Goal: Task Accomplishment & Management: Complete application form

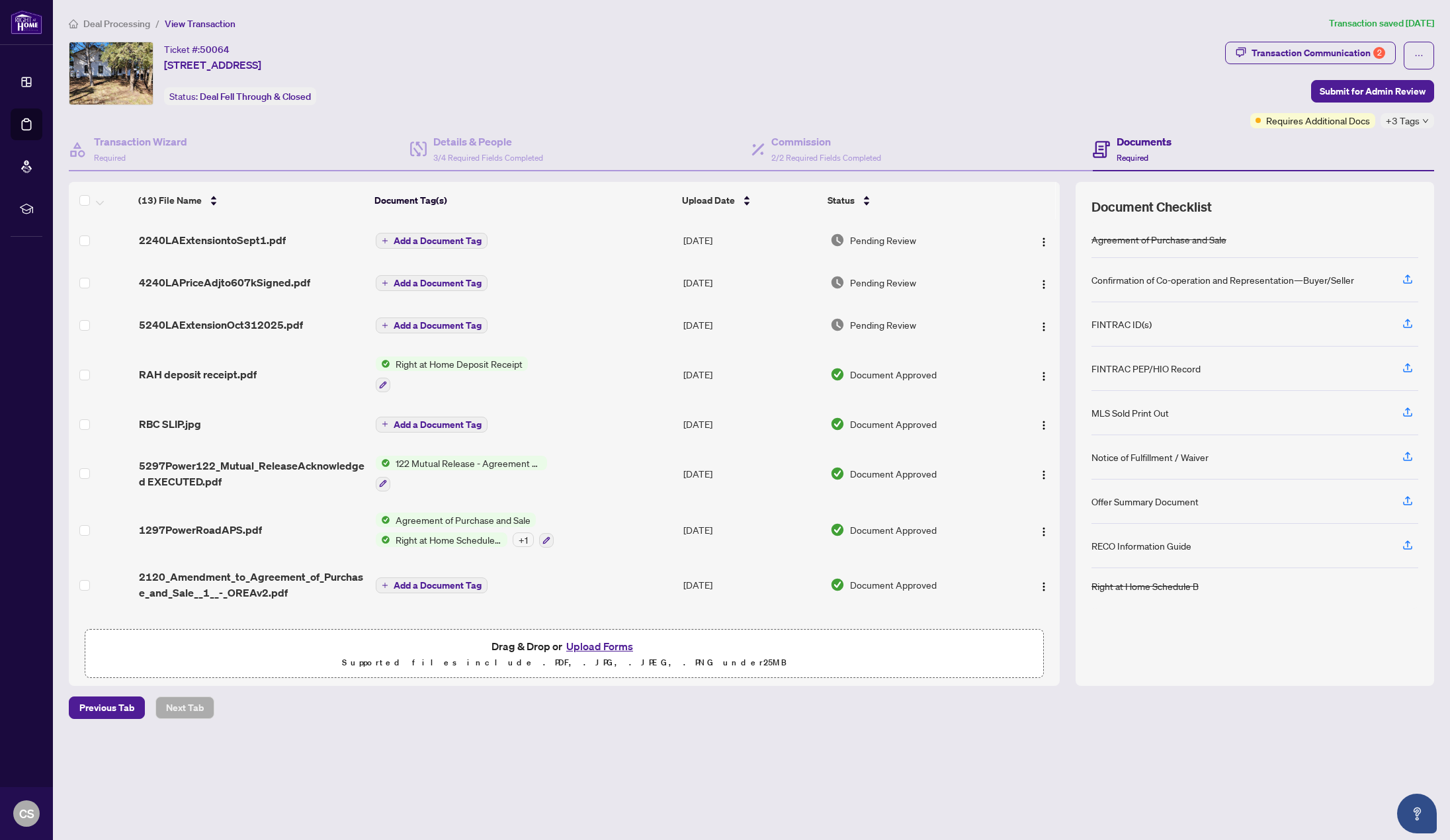
click at [110, 24] on span "Deal Processing" at bounding box center [117, 24] width 67 height 12
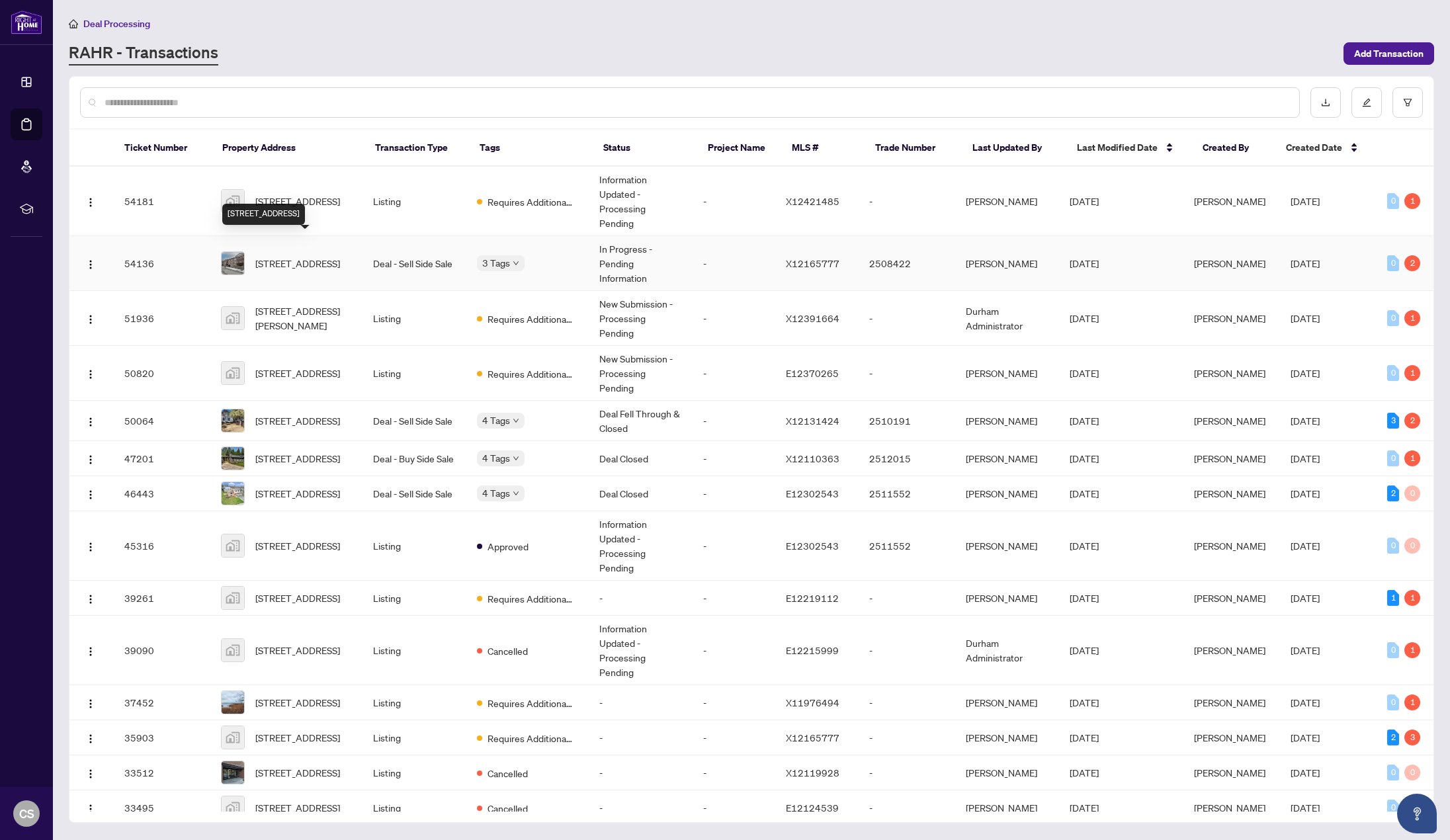
click at [308, 256] on span "[STREET_ADDRESS]" at bounding box center [298, 263] width 85 height 14
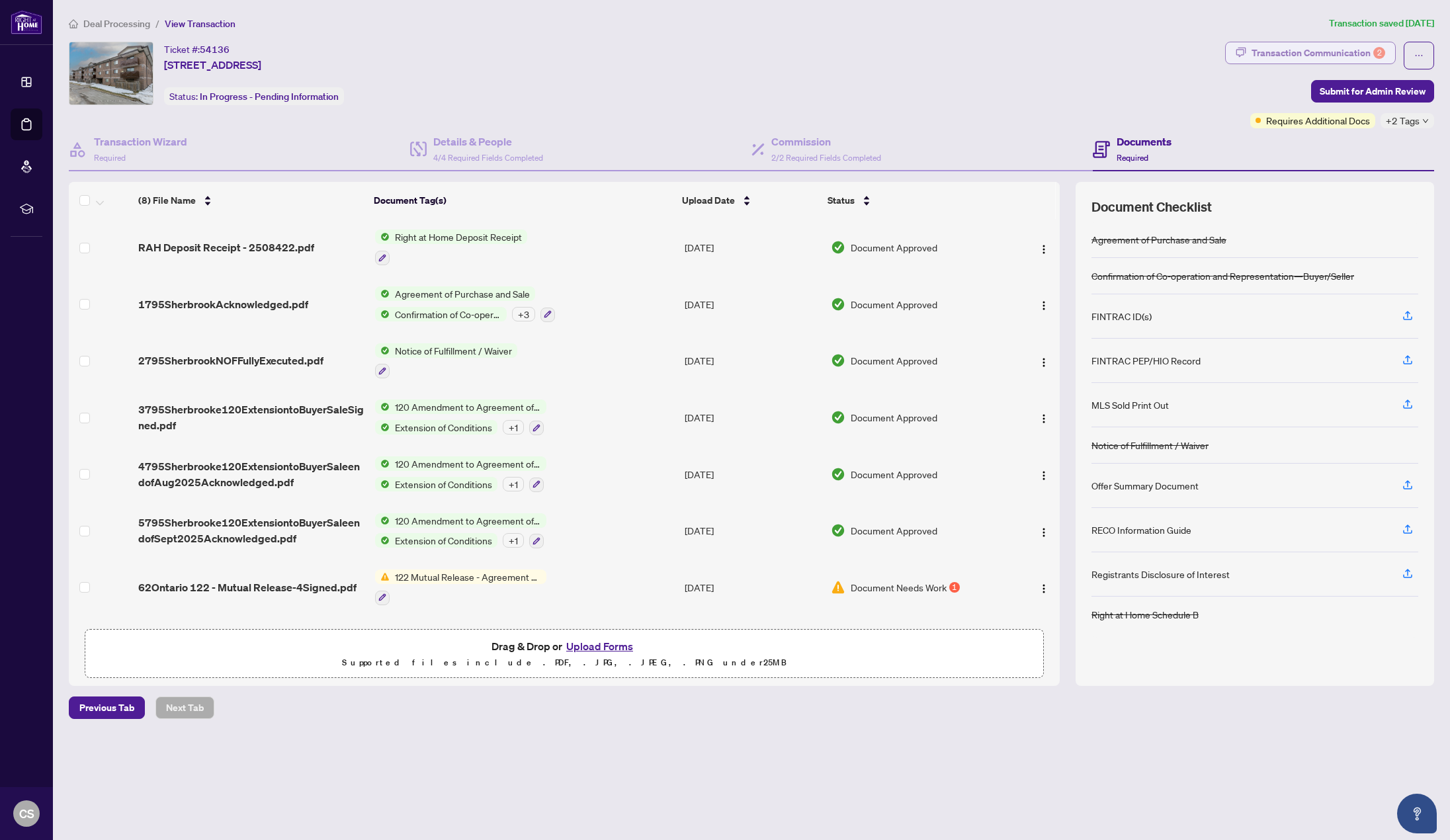
click at [1347, 49] on div "Transaction Communication 2" at bounding box center [1319, 53] width 134 height 21
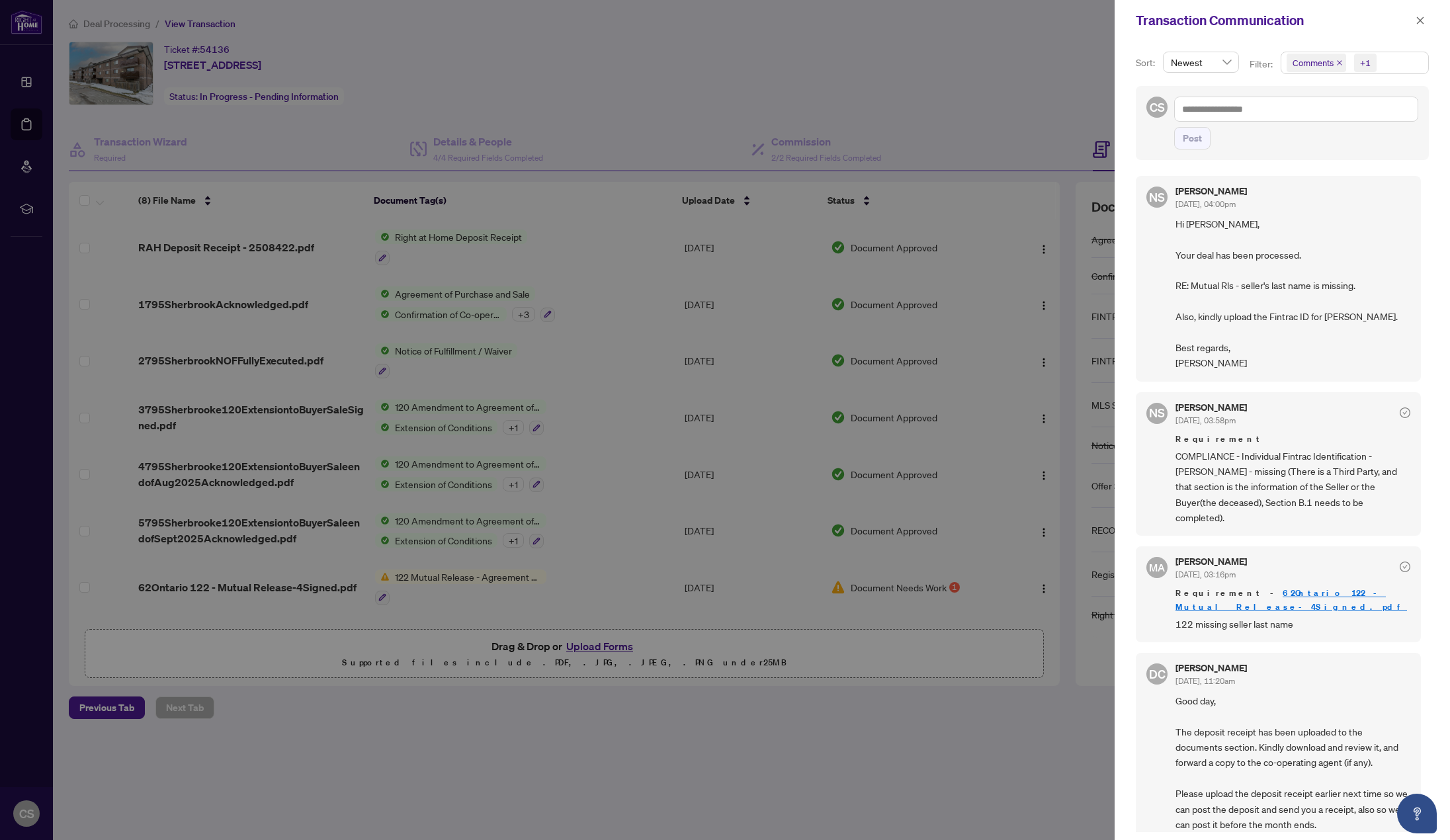
click at [682, 75] on div at bounding box center [725, 420] width 1450 height 840
click at [1421, 23] on icon "close" at bounding box center [1420, 20] width 9 height 9
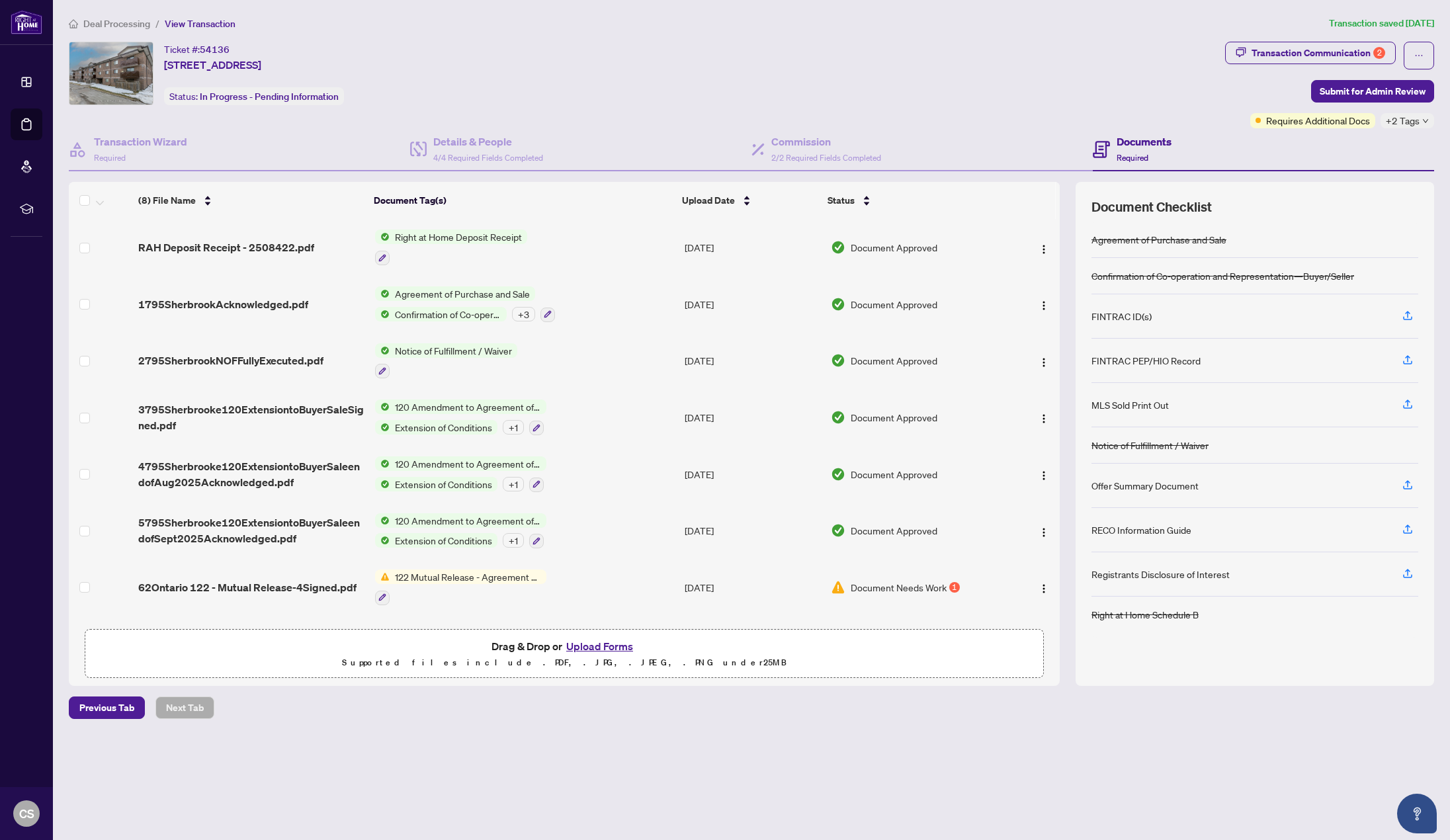
click at [111, 26] on span "Deal Processing" at bounding box center [117, 24] width 67 height 12
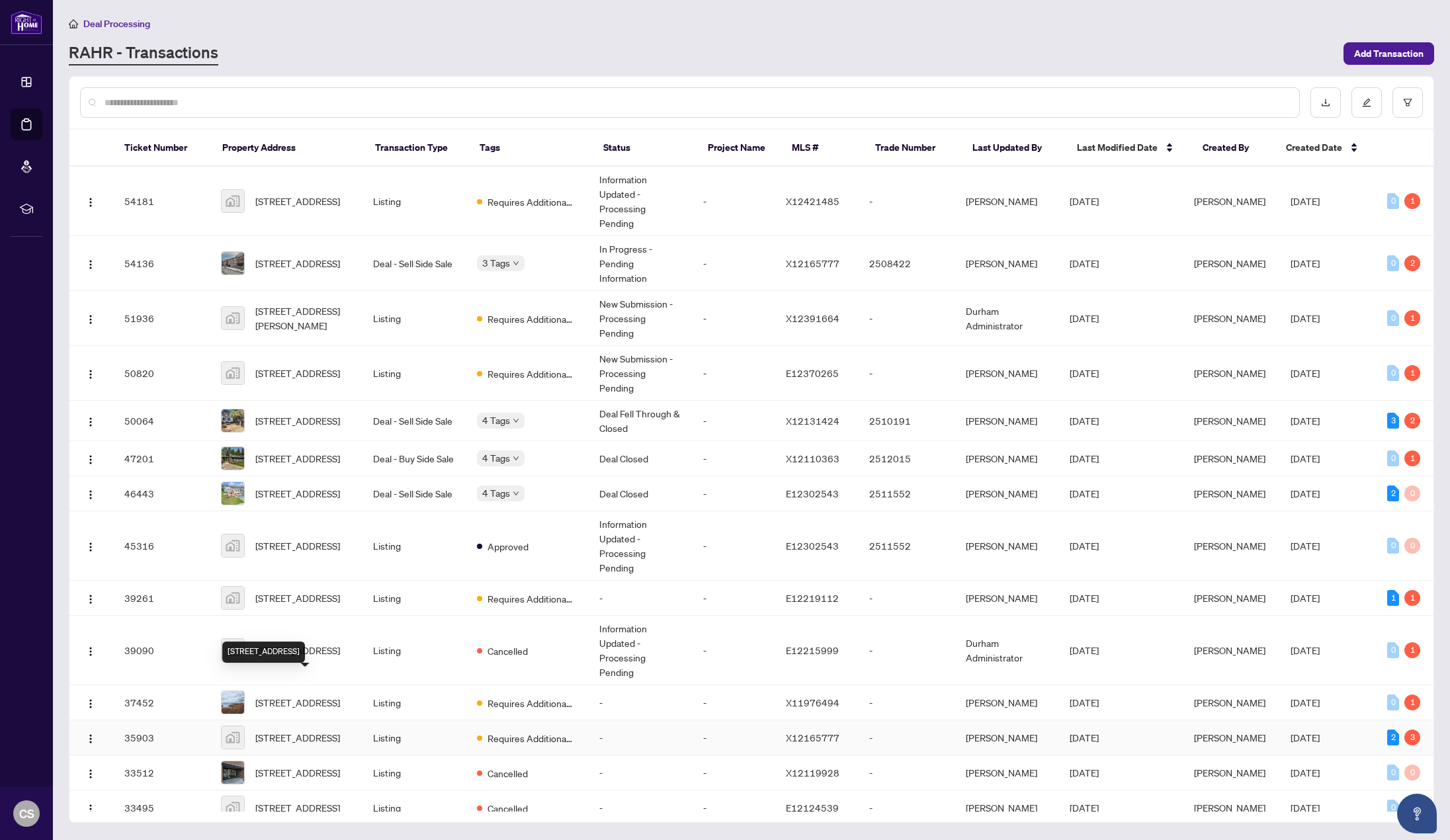
click at [299, 731] on span "[STREET_ADDRESS]" at bounding box center [298, 738] width 85 height 14
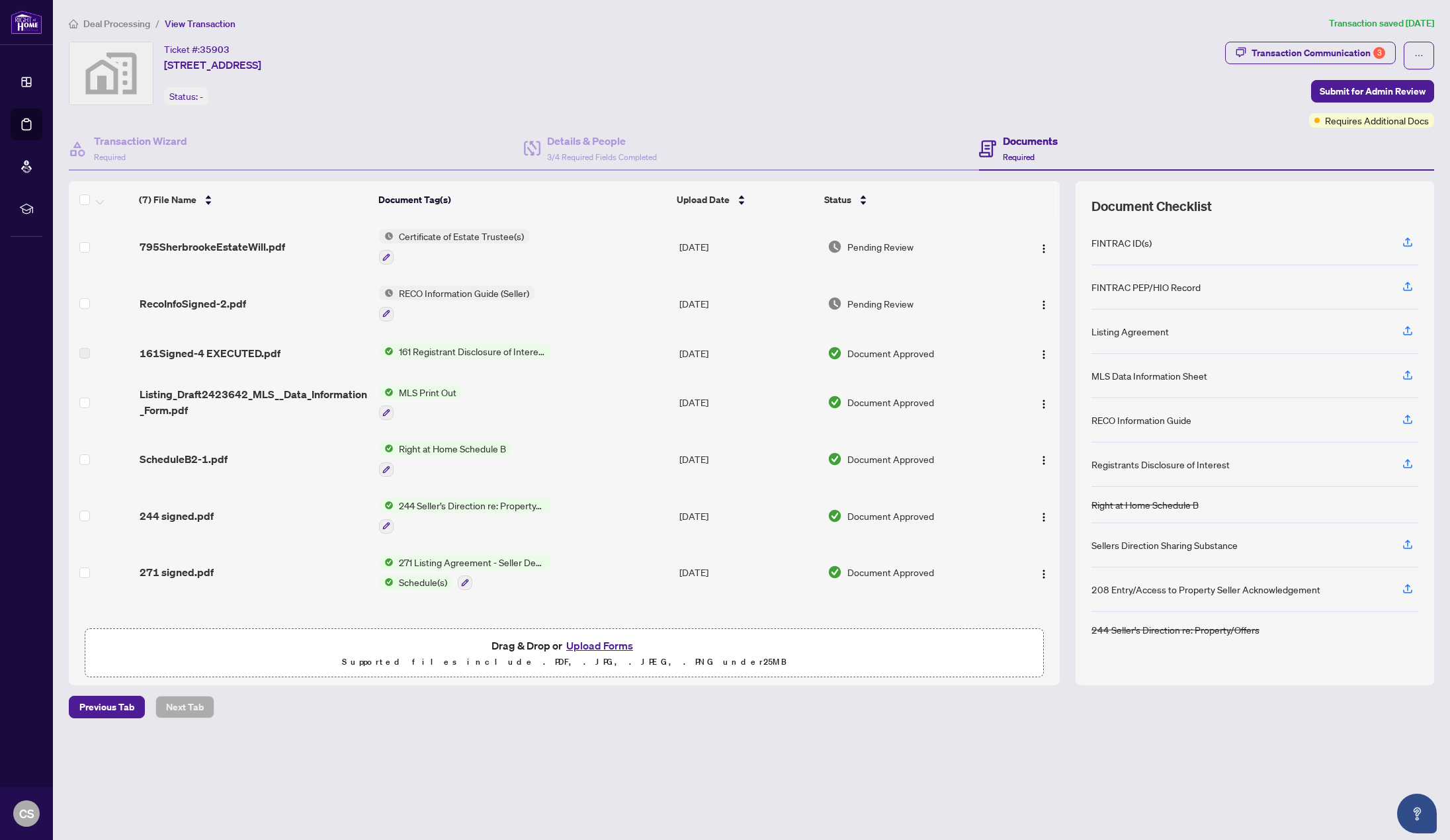
click at [599, 648] on button "Upload Forms" at bounding box center [599, 646] width 75 height 17
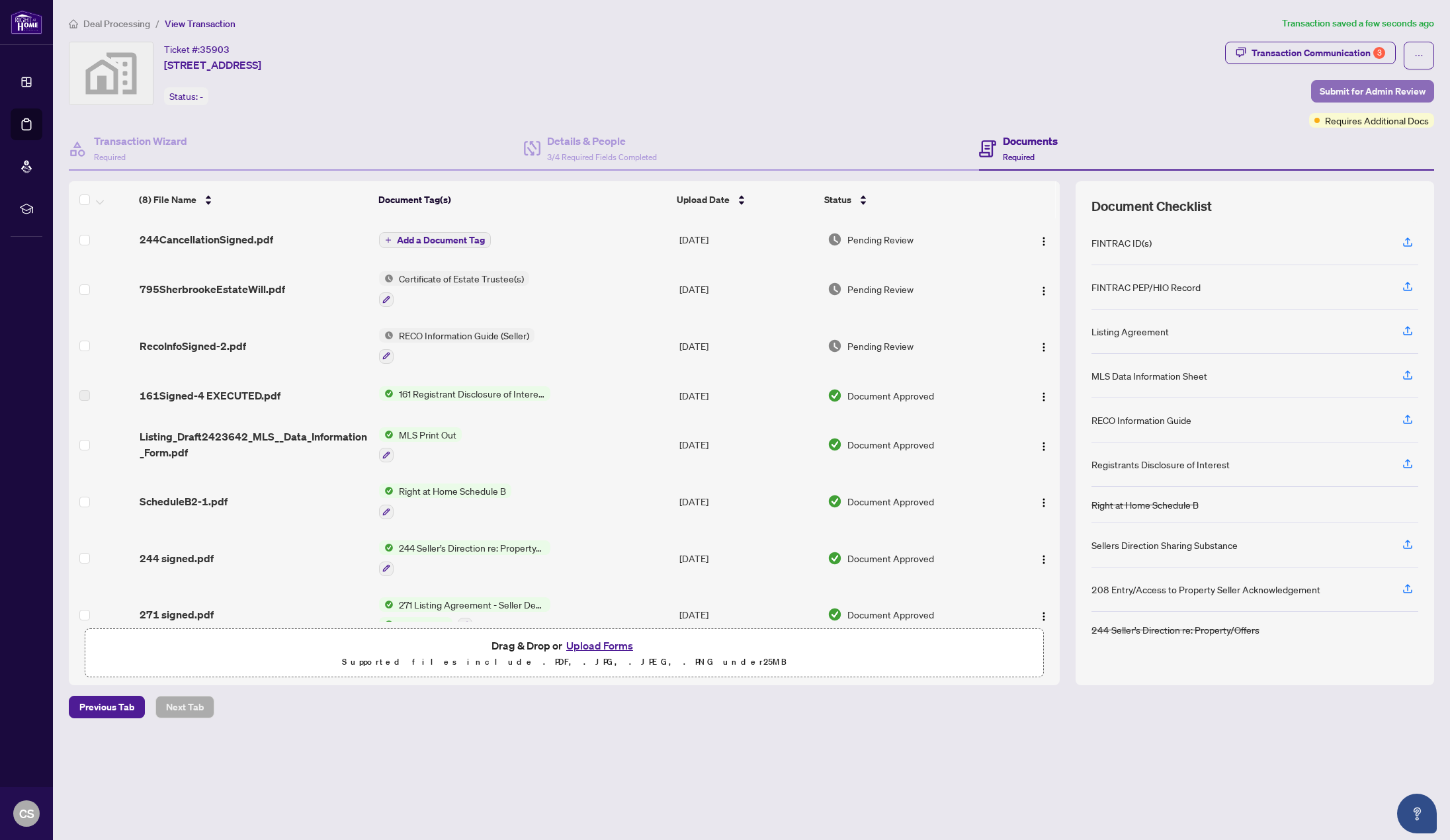
click at [1358, 85] on span "Submit for Admin Review" at bounding box center [1373, 91] width 106 height 21
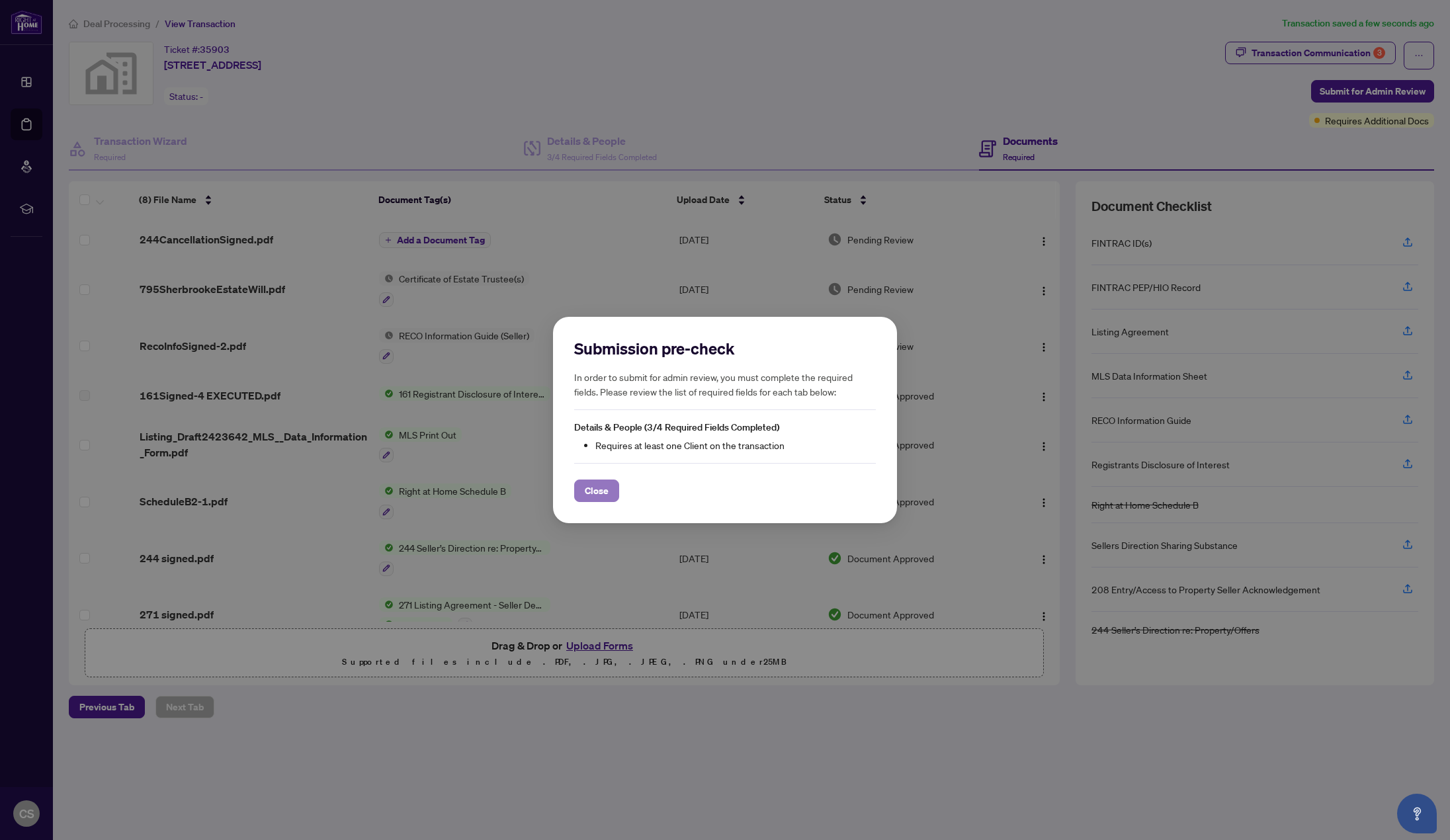
click at [606, 490] on span "Close" at bounding box center [596, 491] width 24 height 21
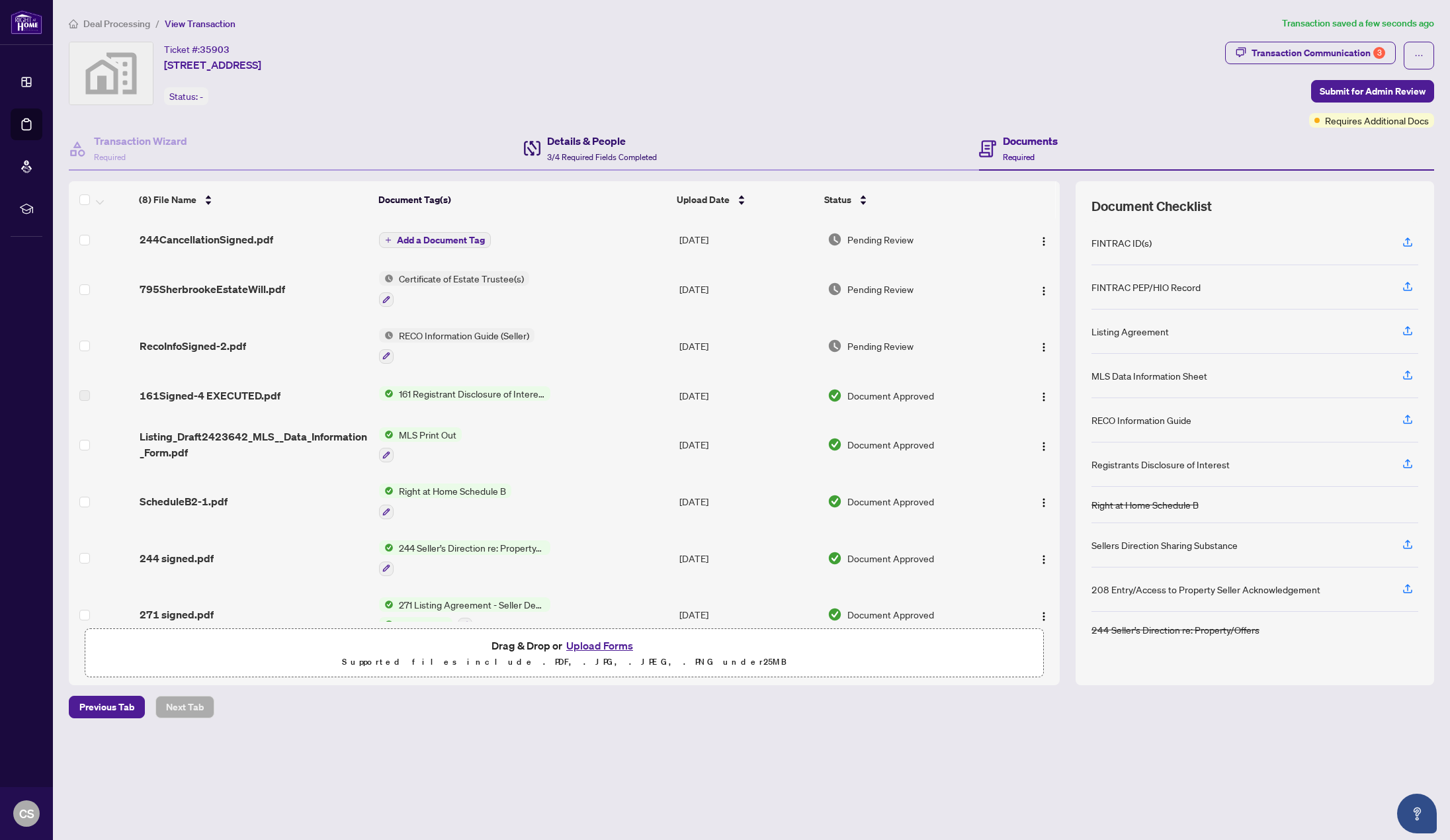
click at [579, 143] on h4 "Details & People" at bounding box center [602, 141] width 110 height 16
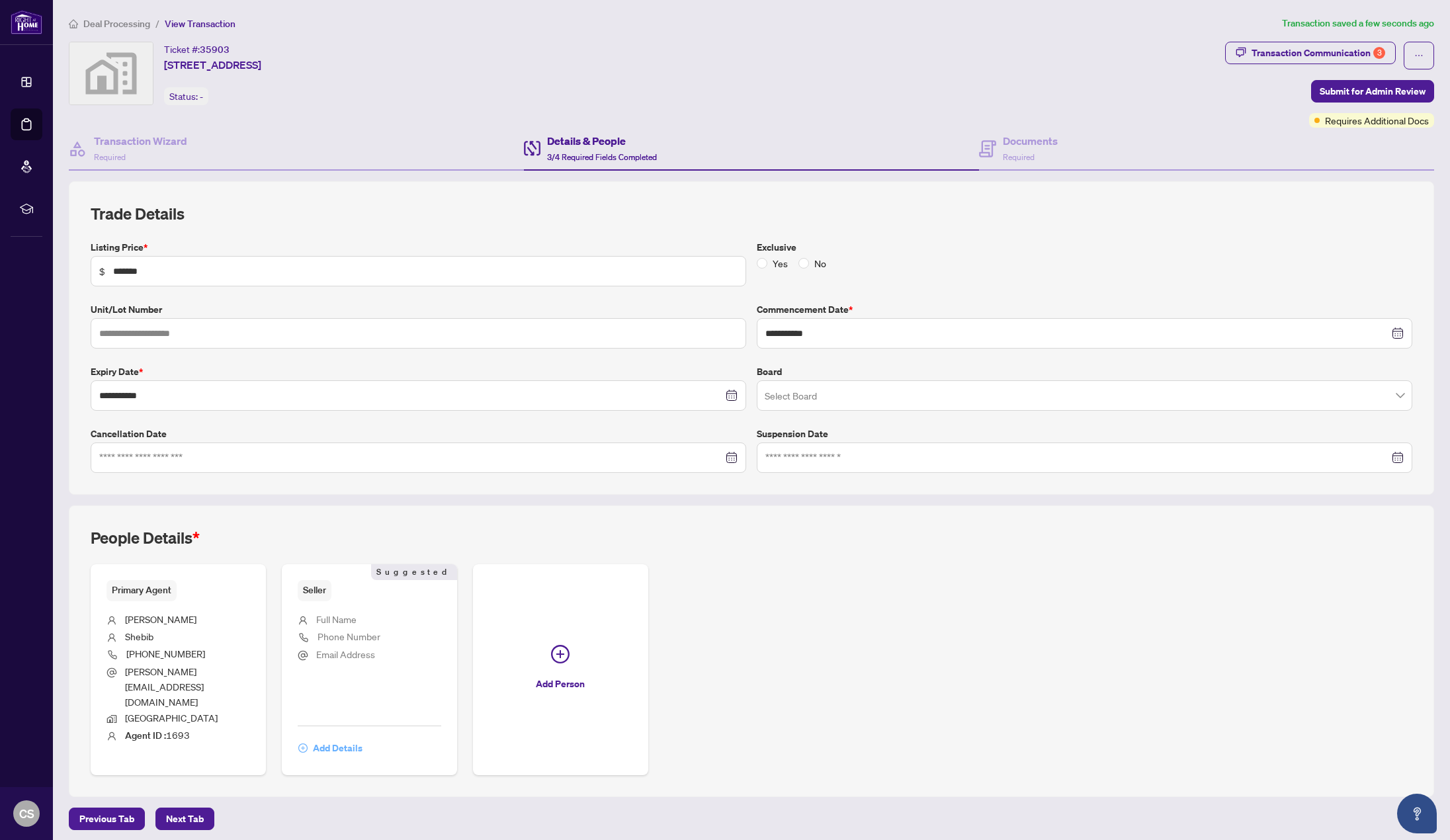
click at [326, 738] on span "Add Details" at bounding box center [337, 749] width 49 height 21
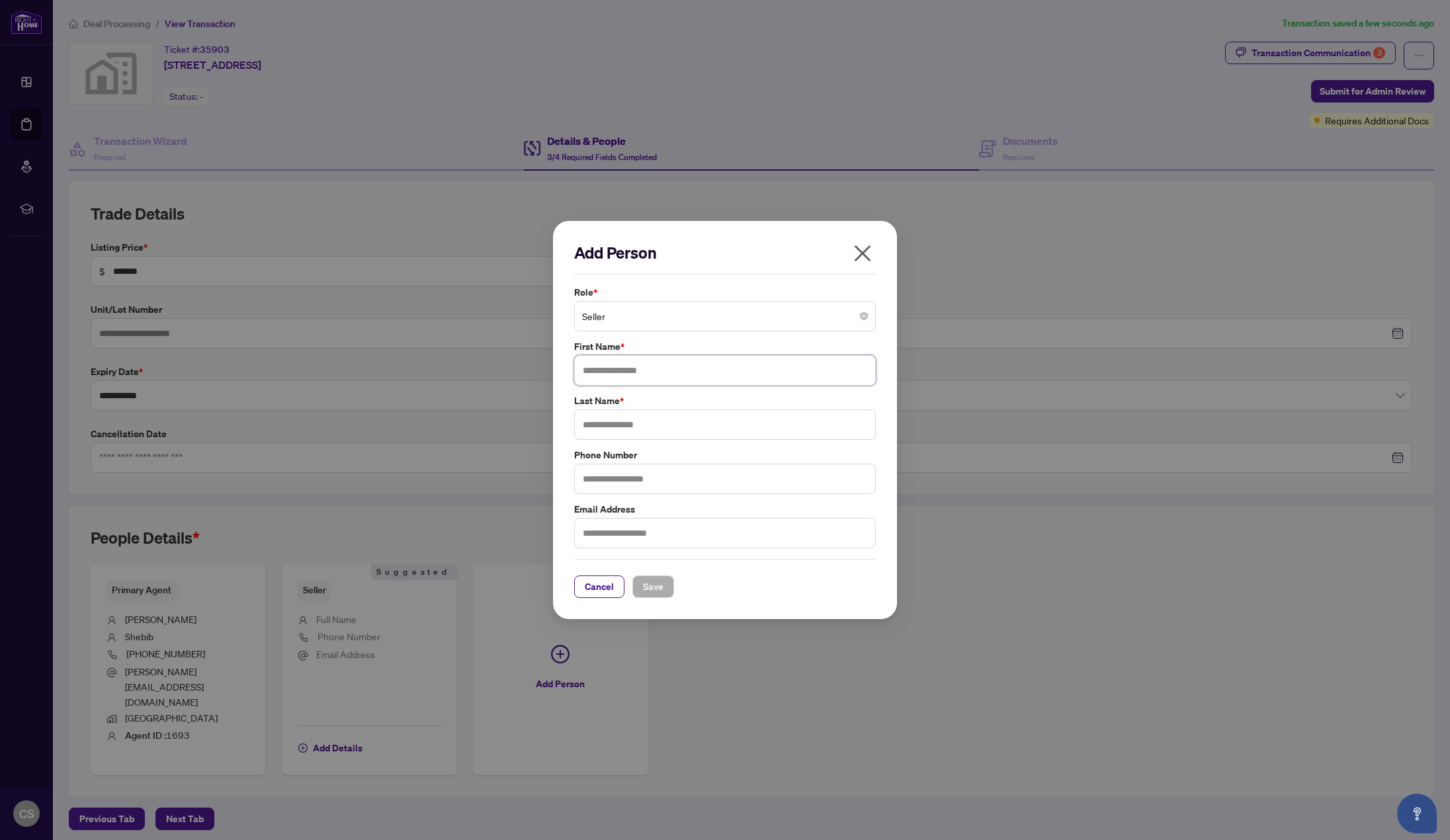
click at [624, 379] on input "text" at bounding box center [725, 370] width 301 height 31
type input "******"
type input "********"
click at [650, 533] on input "text" at bounding box center [725, 533] width 301 height 31
paste input "**********"
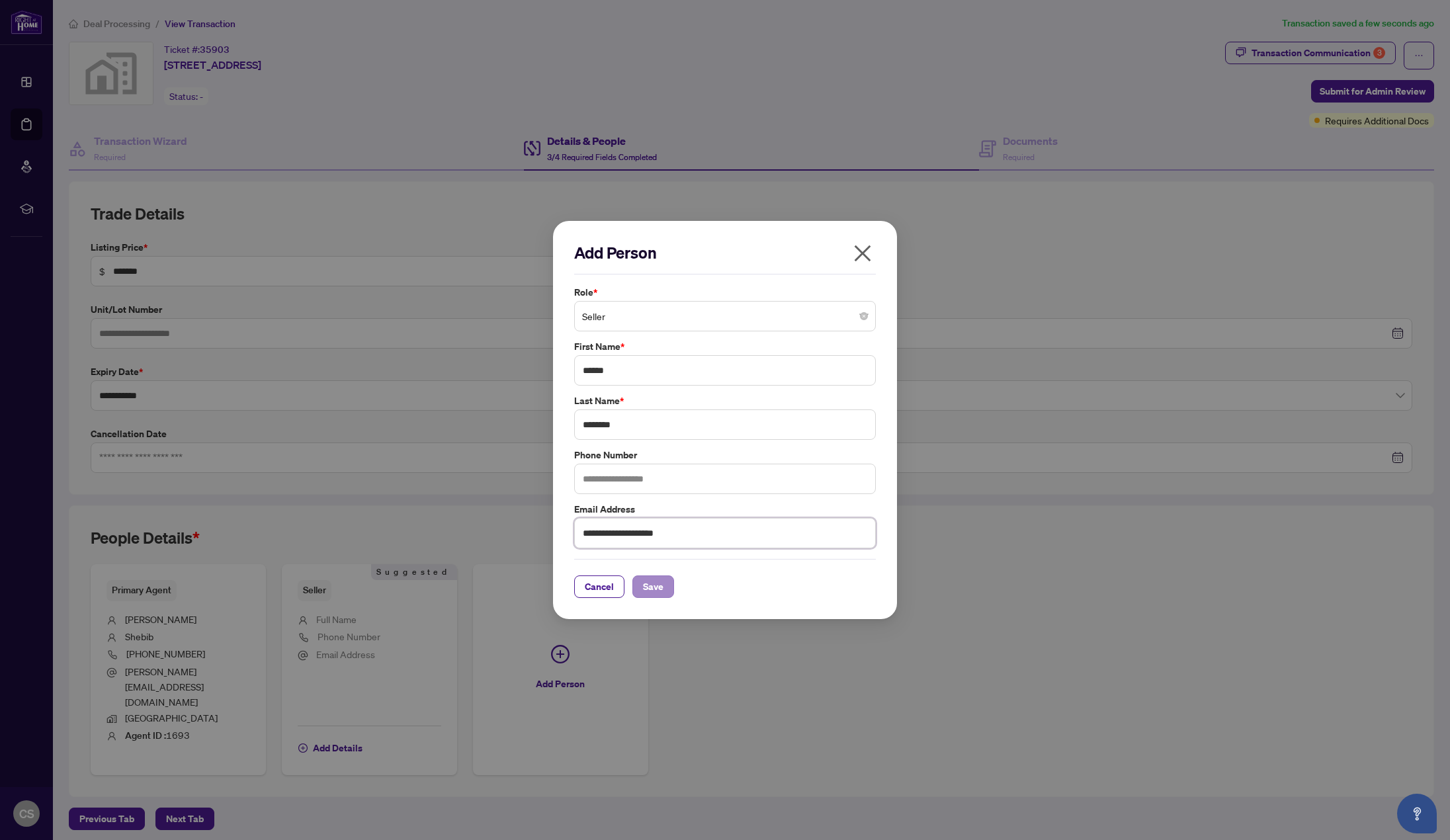
type input "**********"
click at [653, 584] on span "Save" at bounding box center [653, 587] width 21 height 21
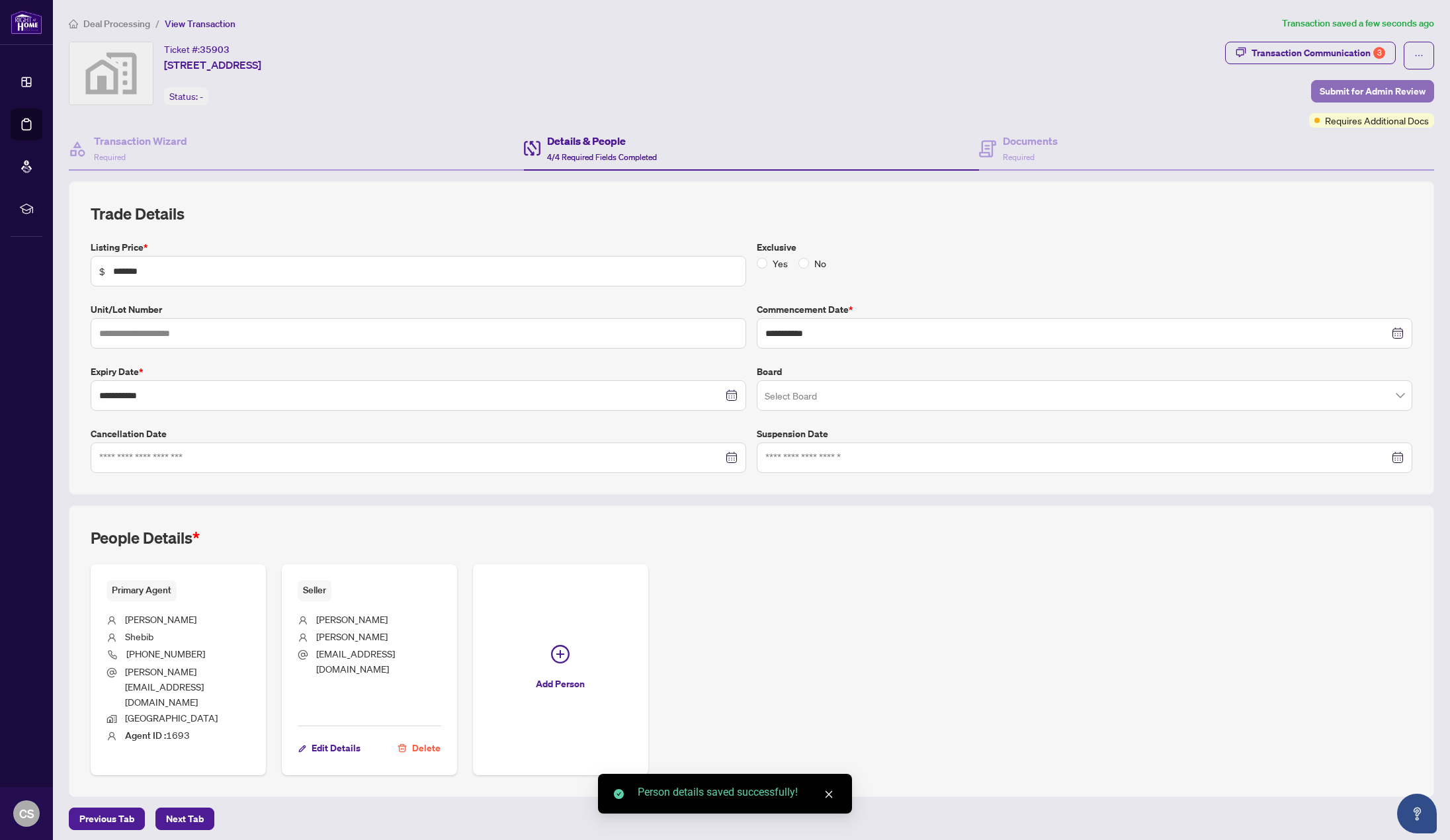
click at [1416, 95] on span "Submit for Admin Review" at bounding box center [1373, 91] width 106 height 21
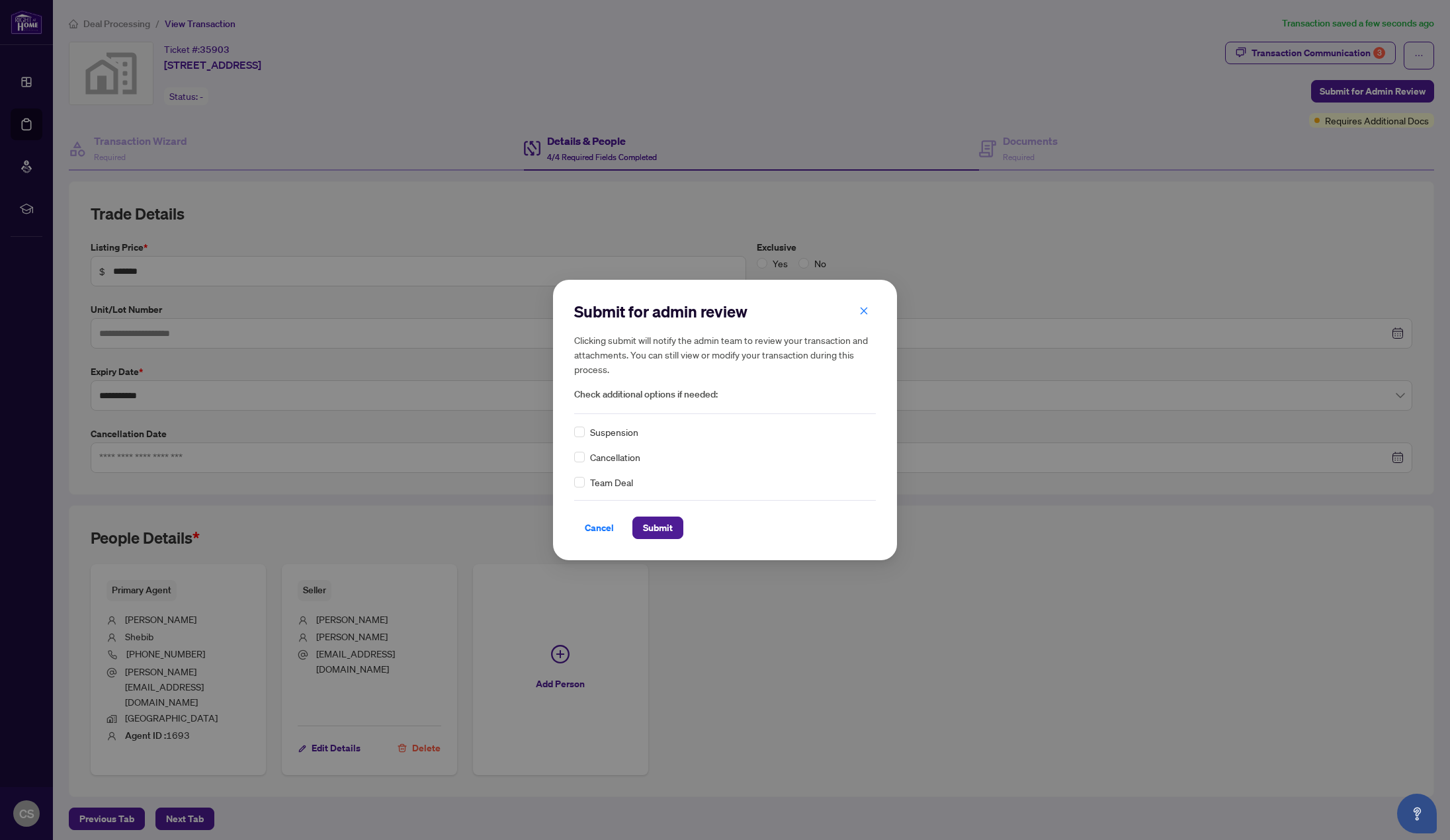
click at [595, 457] on span "Cancellation" at bounding box center [615, 457] width 50 height 14
click at [644, 524] on span "Submit" at bounding box center [658, 528] width 30 height 21
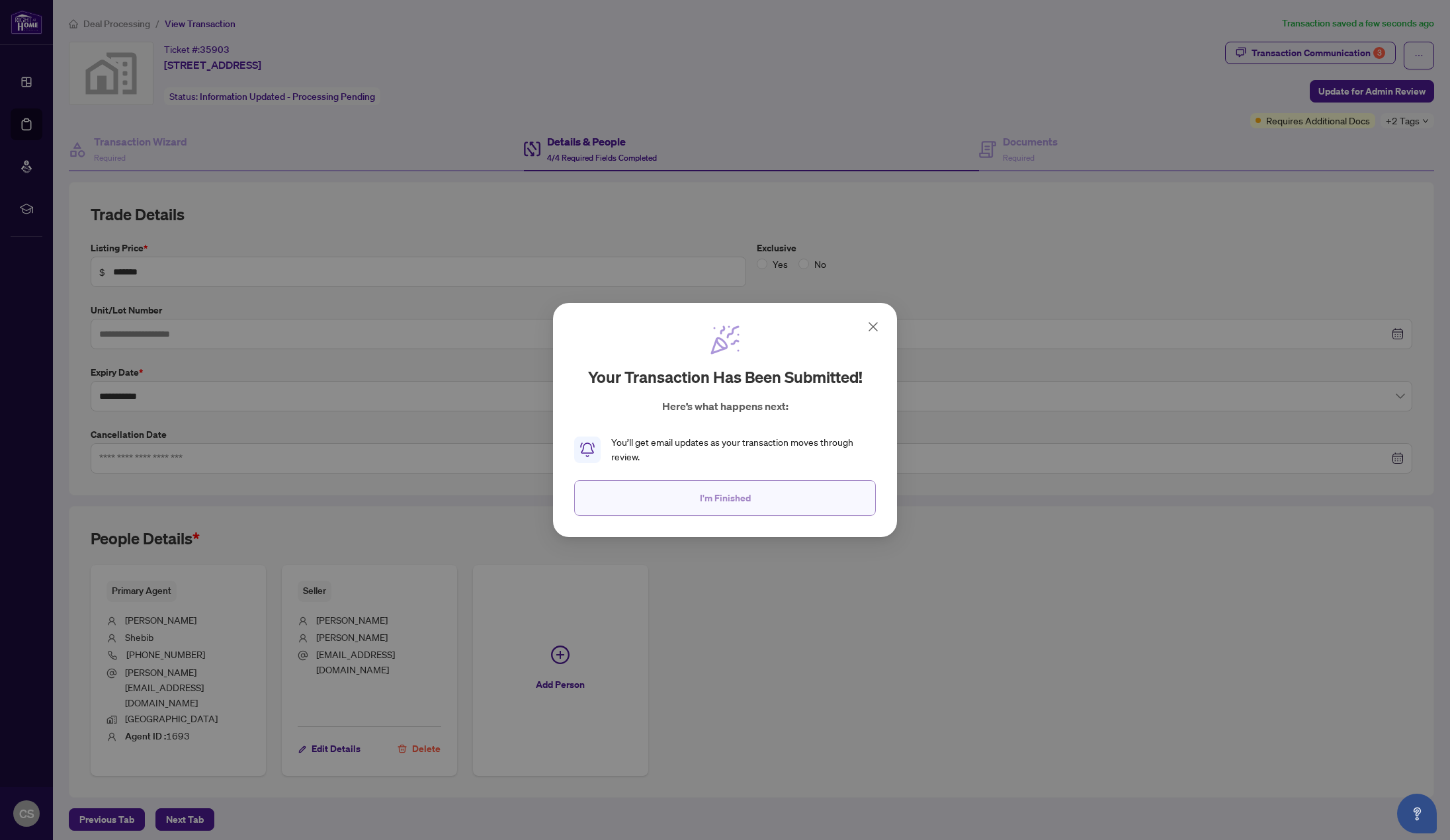
click at [705, 497] on span "I'm Finished" at bounding box center [725, 499] width 51 height 21
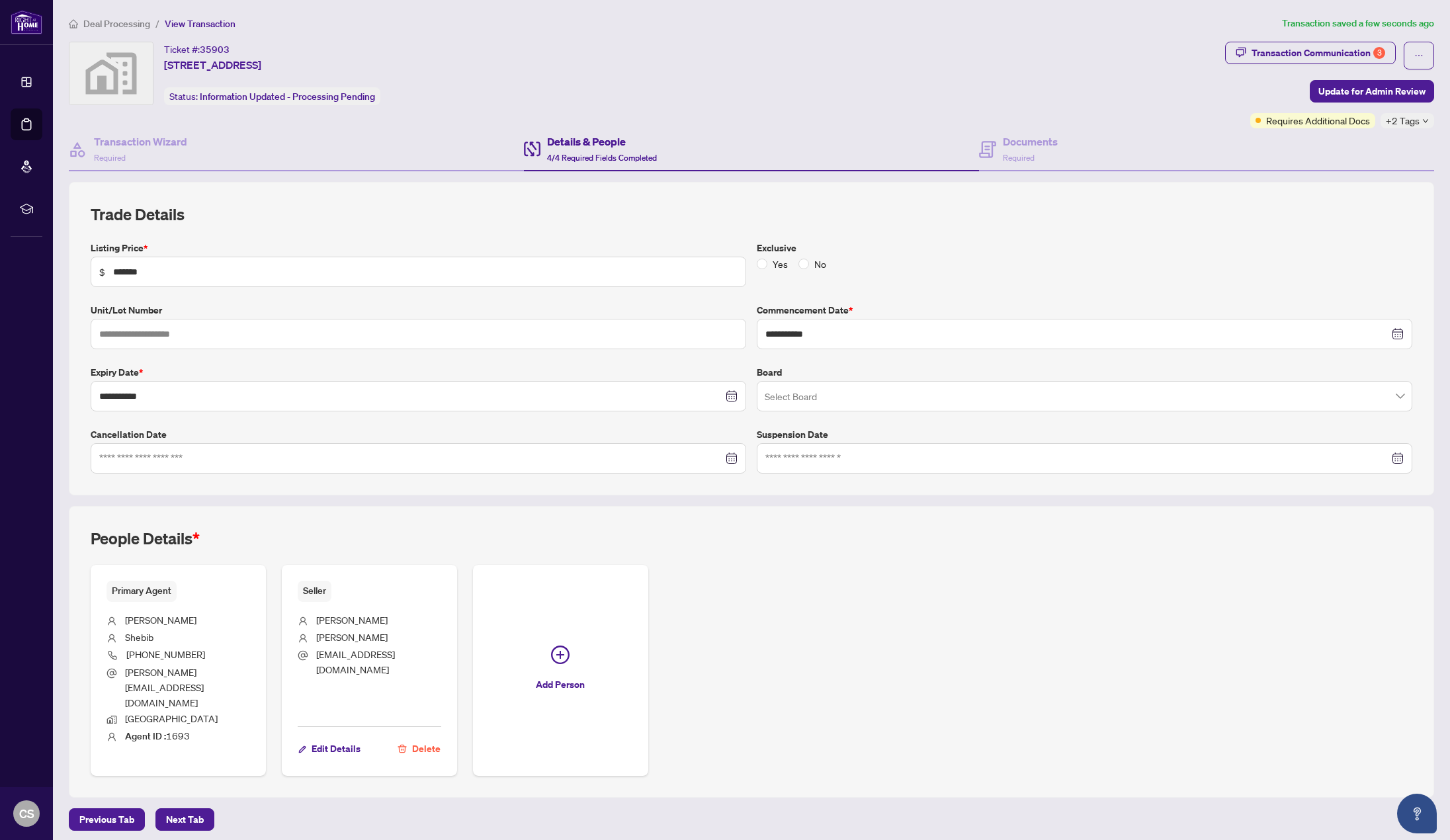
click at [131, 18] on span "Deal Processing" at bounding box center [117, 24] width 67 height 12
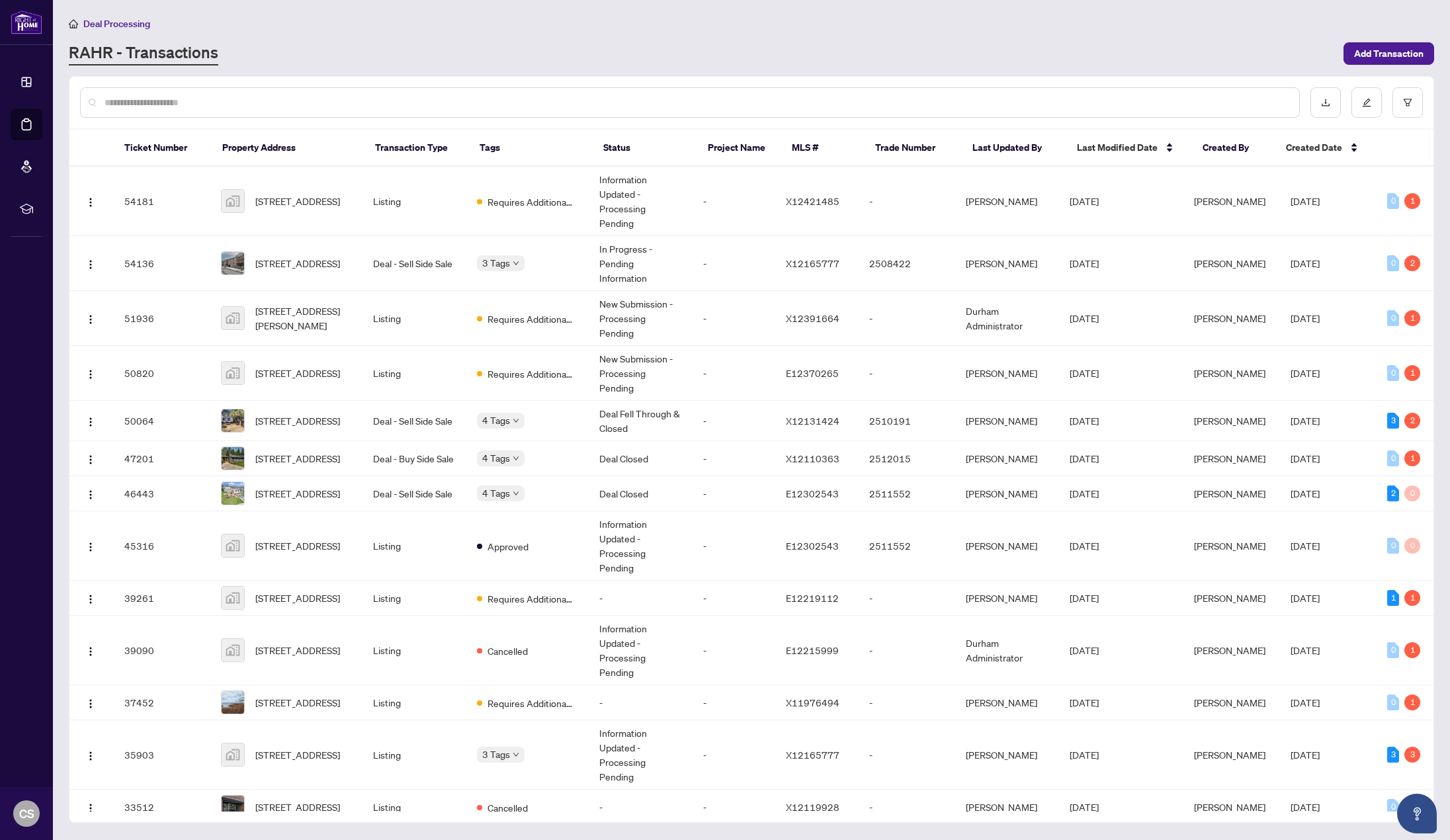
click at [534, 39] on div "Deal Processing [PERSON_NAME] - Transactions Add Transaction" at bounding box center [751, 40] width 1366 height 49
click at [766, 39] on div "Deal Processing [PERSON_NAME] - Transactions Add Transaction" at bounding box center [751, 40] width 1366 height 49
click at [326, 256] on span "[STREET_ADDRESS]" at bounding box center [298, 263] width 85 height 14
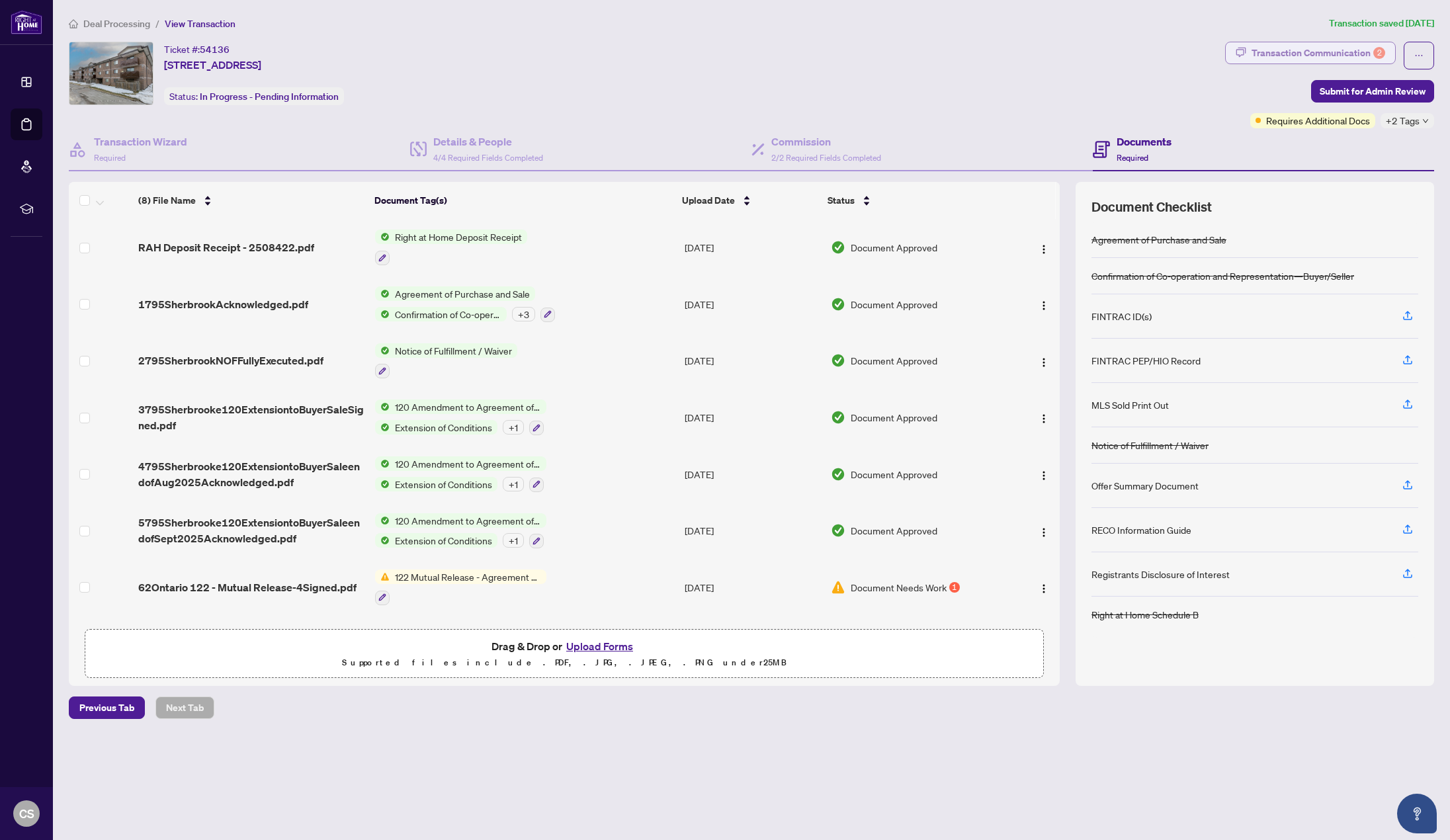
click at [1320, 54] on div "Transaction Communication 2" at bounding box center [1319, 53] width 134 height 21
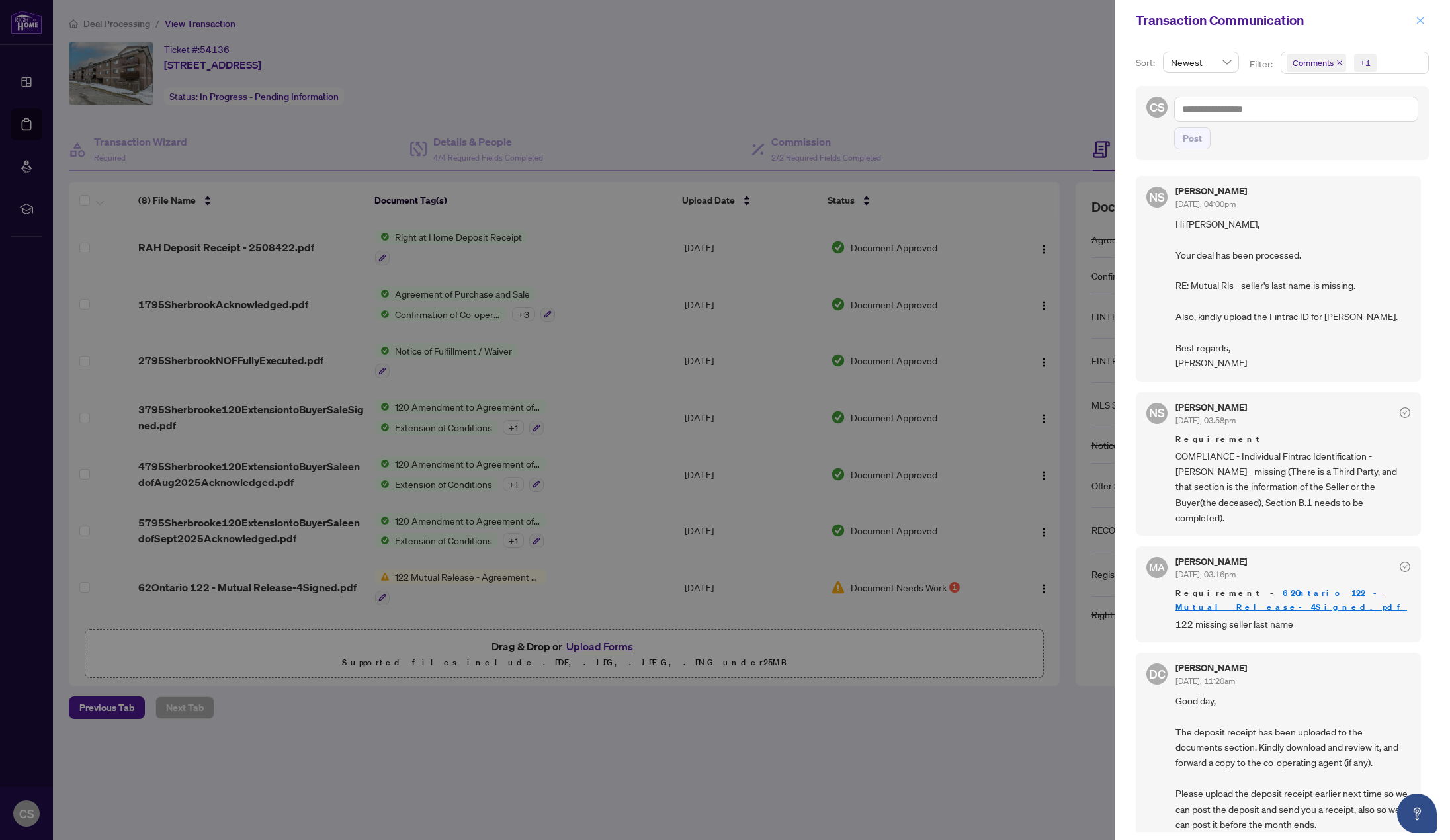
click at [1421, 18] on icon "close" at bounding box center [1420, 20] width 9 height 9
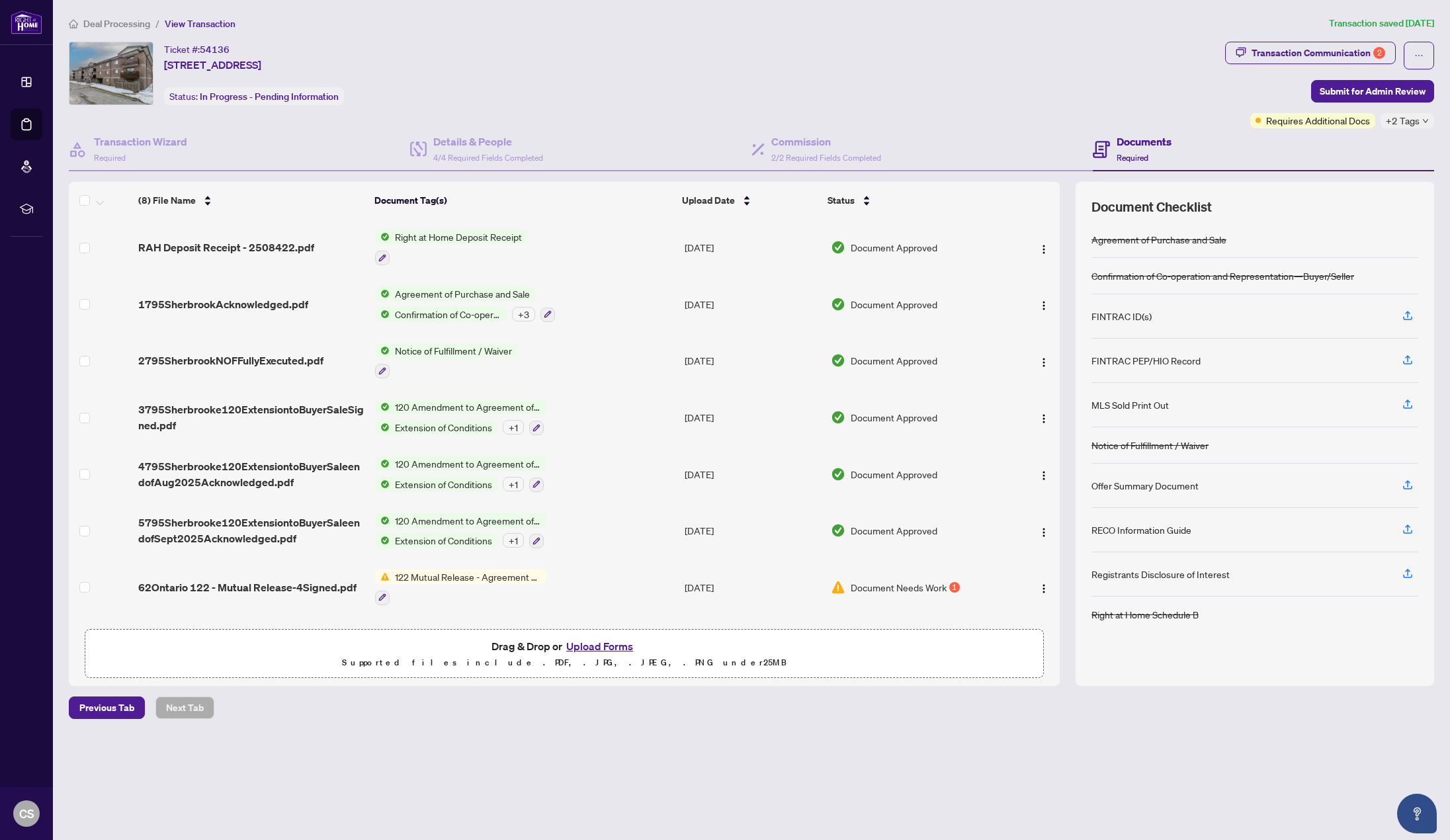
click at [104, 27] on span "Deal Processing" at bounding box center [117, 24] width 67 height 12
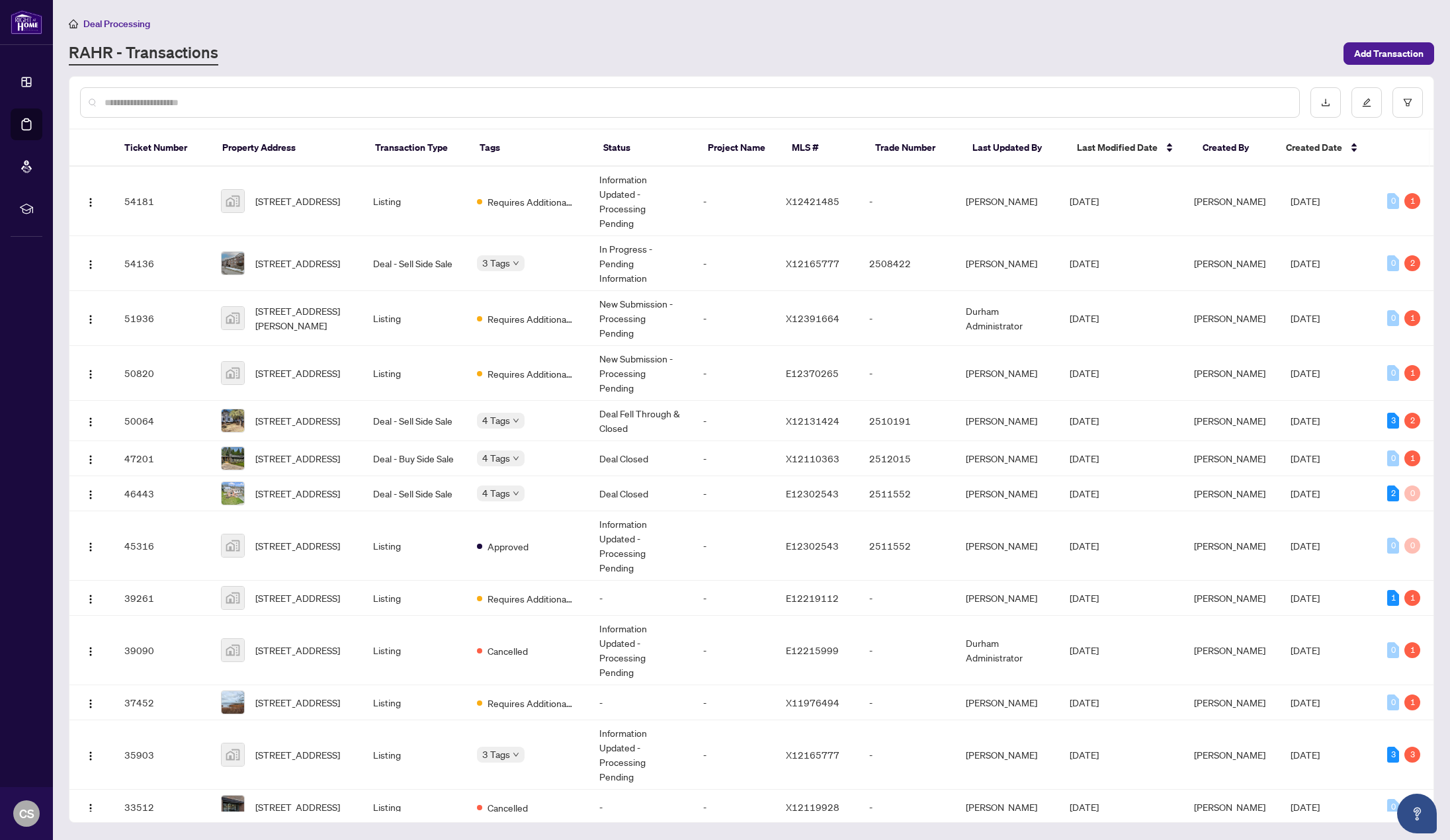
click at [377, 44] on div "RAHR - Transactions" at bounding box center [702, 53] width 1267 height 24
click at [748, 49] on div "RAHR - Transactions" at bounding box center [702, 53] width 1267 height 24
